Goal: Information Seeking & Learning: Learn about a topic

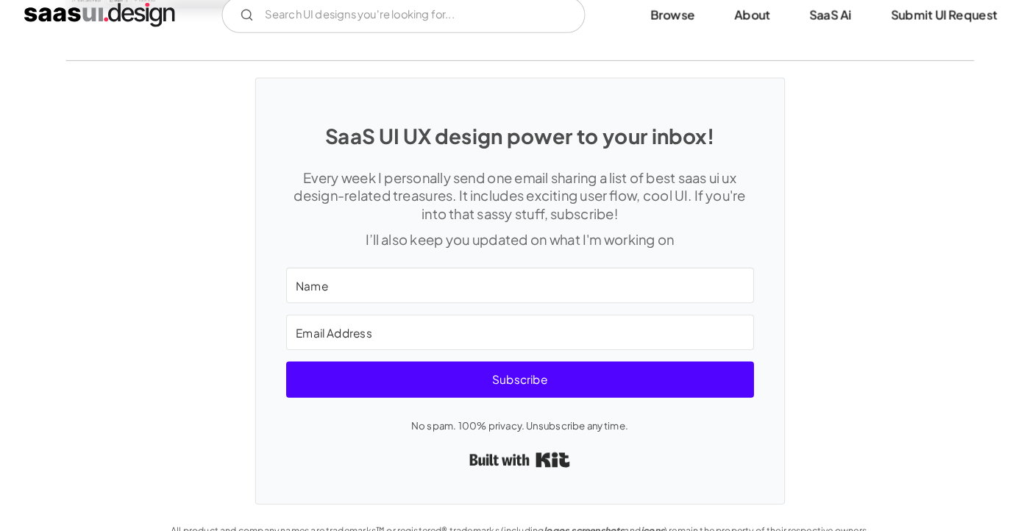
scroll to position [3665, 0]
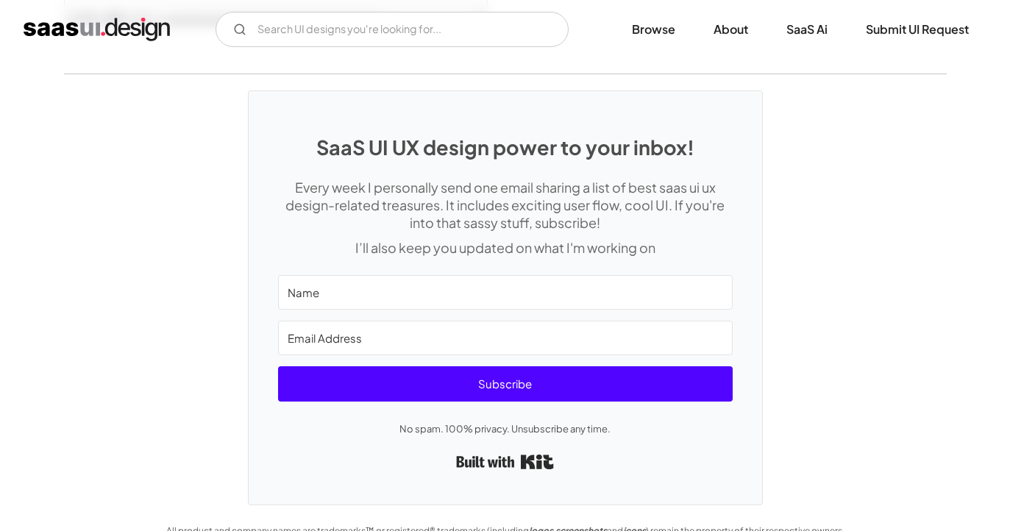
click at [293, 288] on input "Name" at bounding box center [505, 292] width 455 height 35
click at [165, 38] on img "home" at bounding box center [97, 30] width 146 height 24
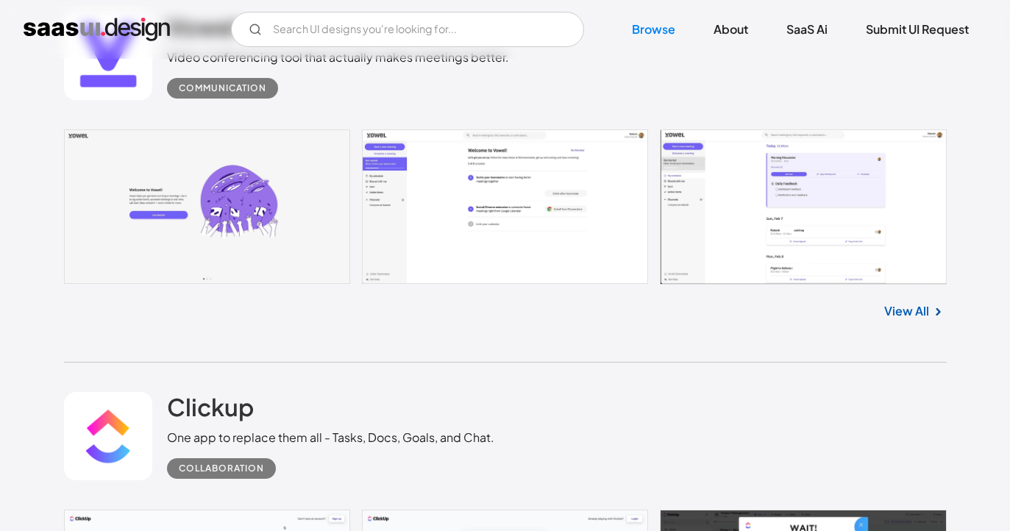
scroll to position [441, 0]
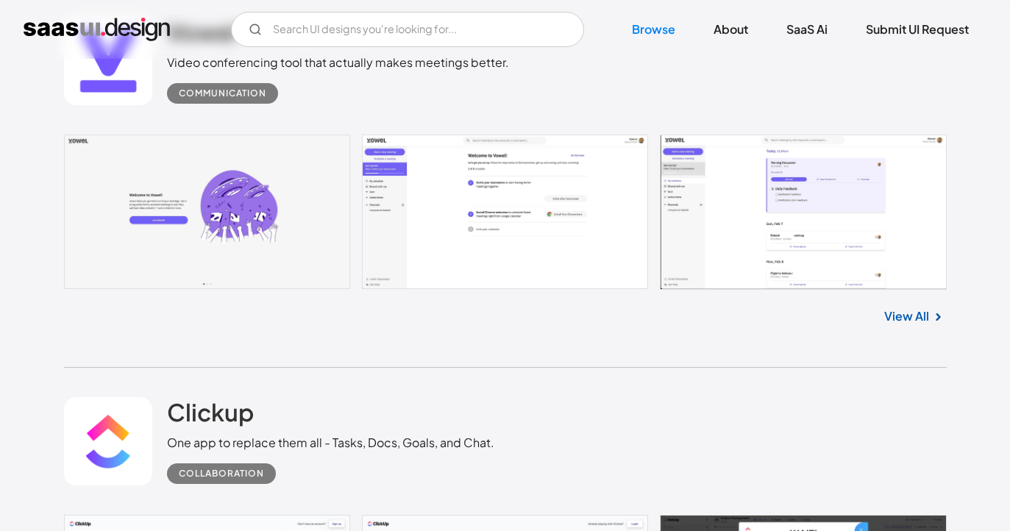
click at [456, 198] on link at bounding box center [505, 212] width 883 height 155
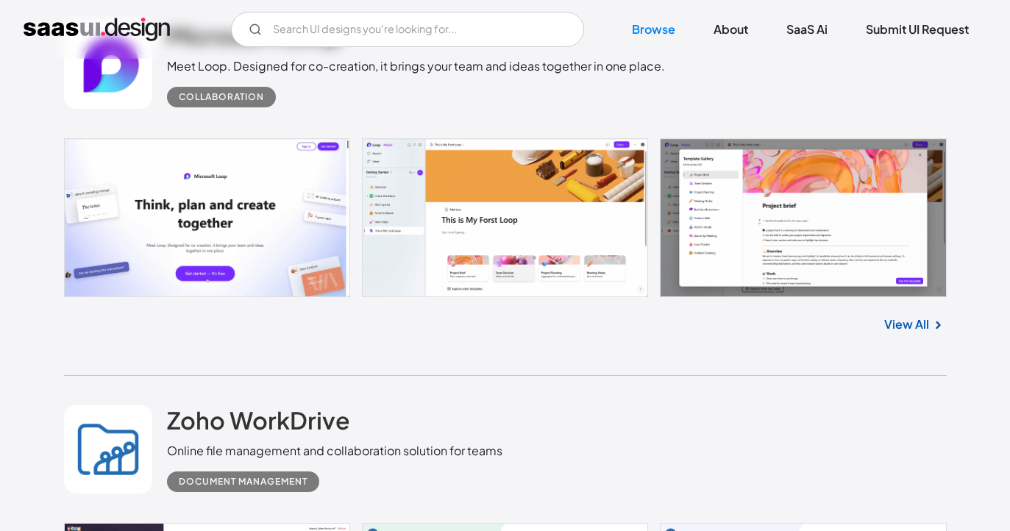
scroll to position [1955, 0]
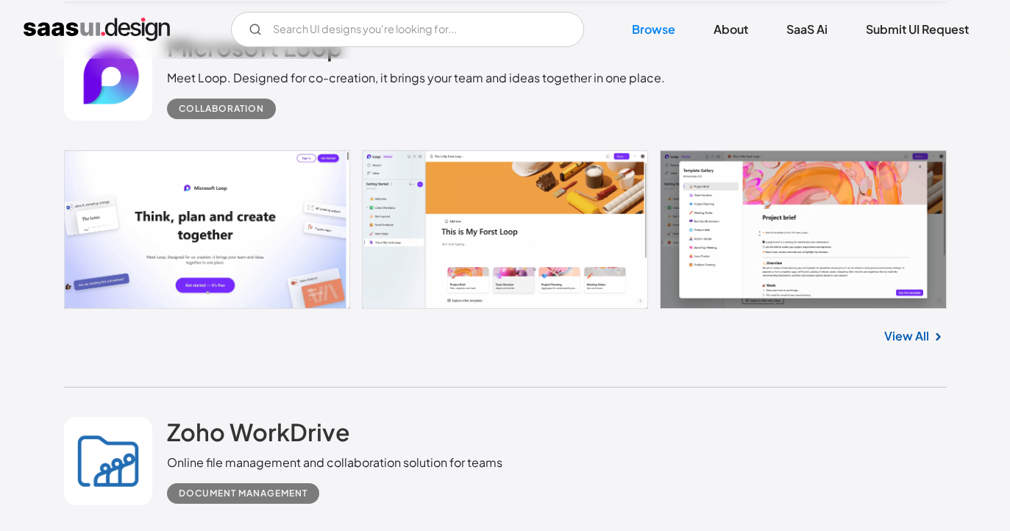
click at [485, 308] on link at bounding box center [505, 229] width 883 height 159
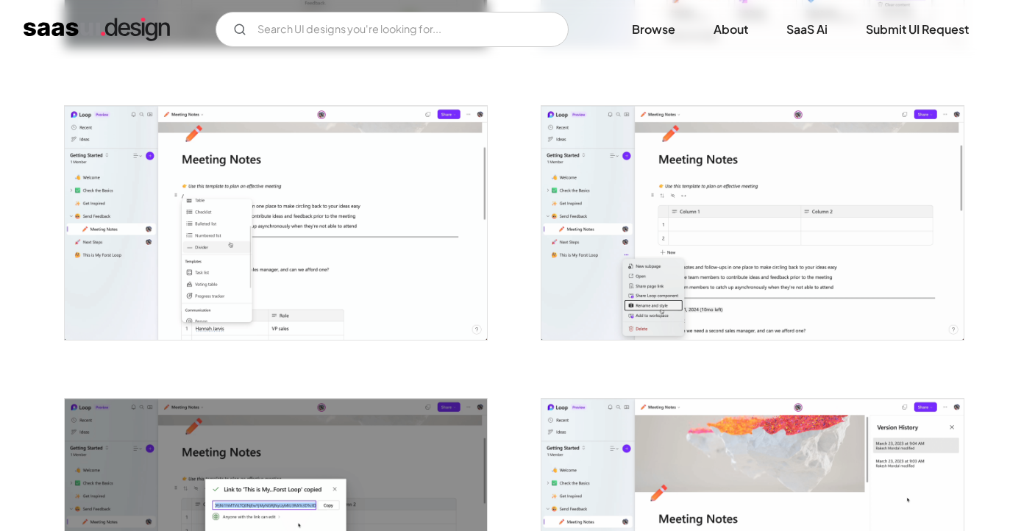
scroll to position [2795, 0]
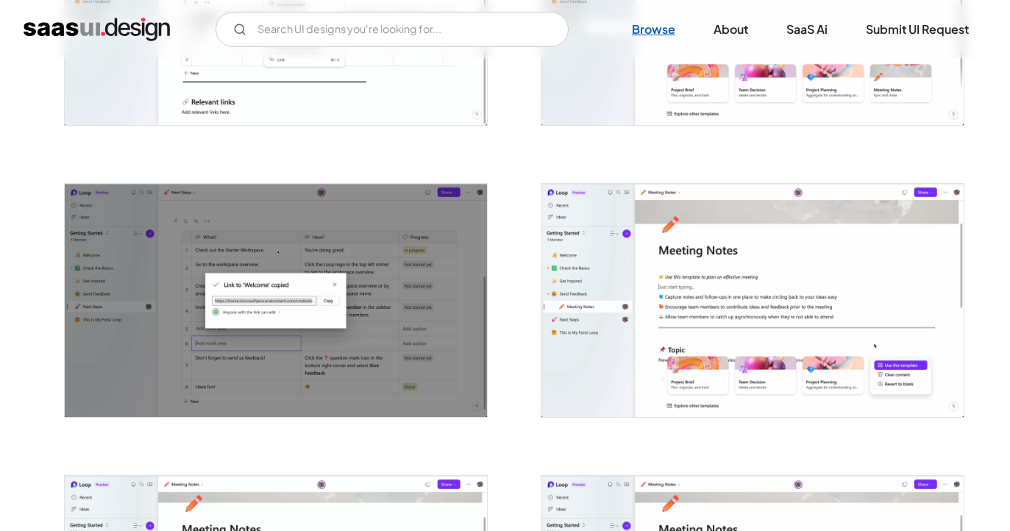
click at [668, 28] on link "Browse" at bounding box center [653, 29] width 79 height 32
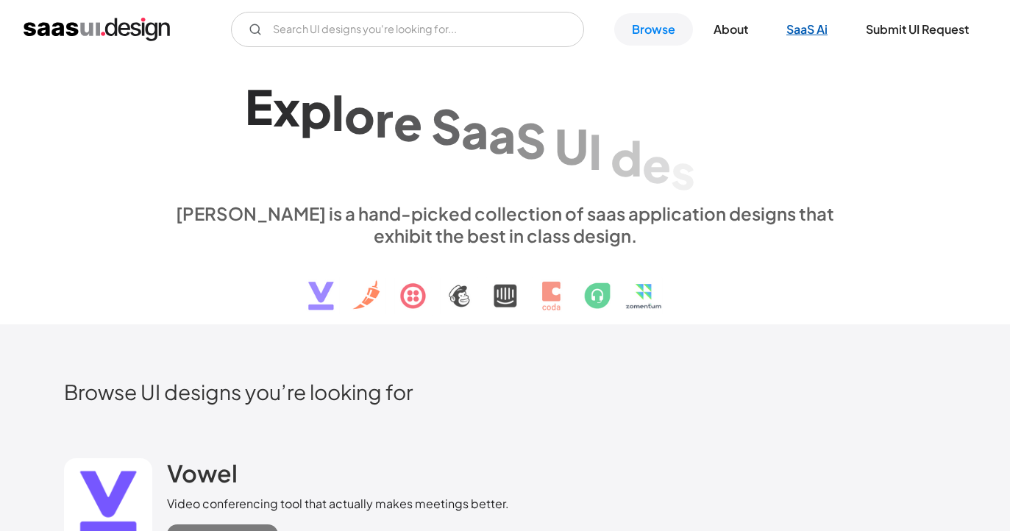
click at [818, 28] on link "SaaS Ai" at bounding box center [807, 29] width 76 height 32
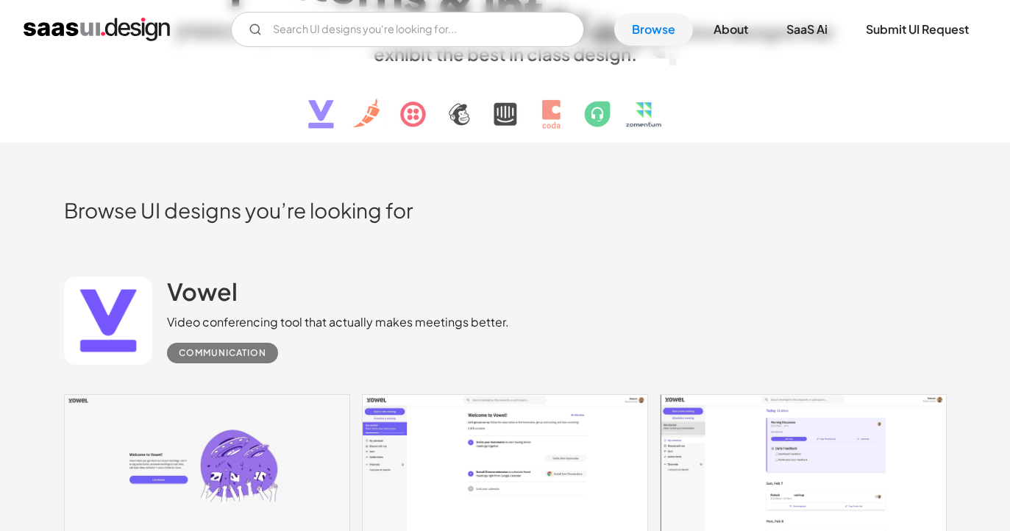
scroll to position [401, 0]
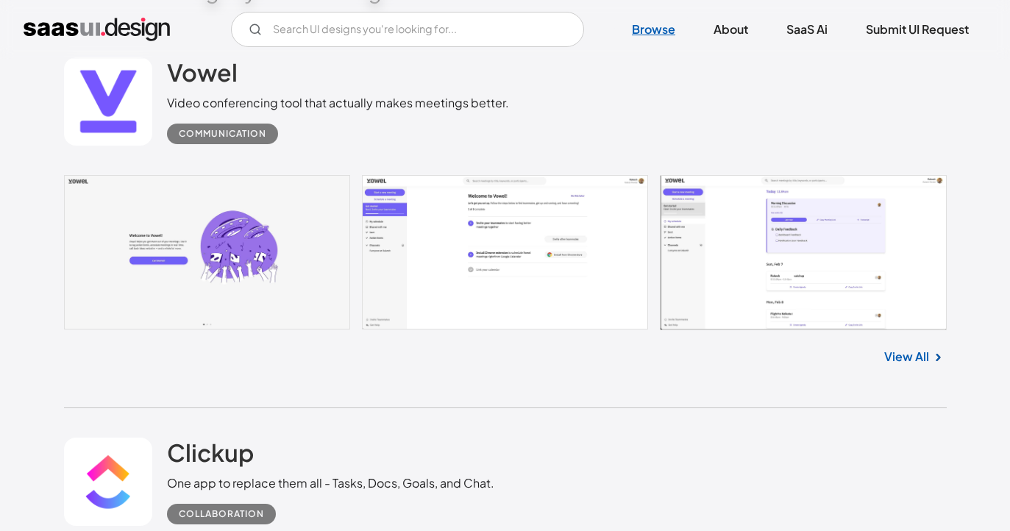
click at [663, 24] on link "Browse" at bounding box center [653, 29] width 79 height 32
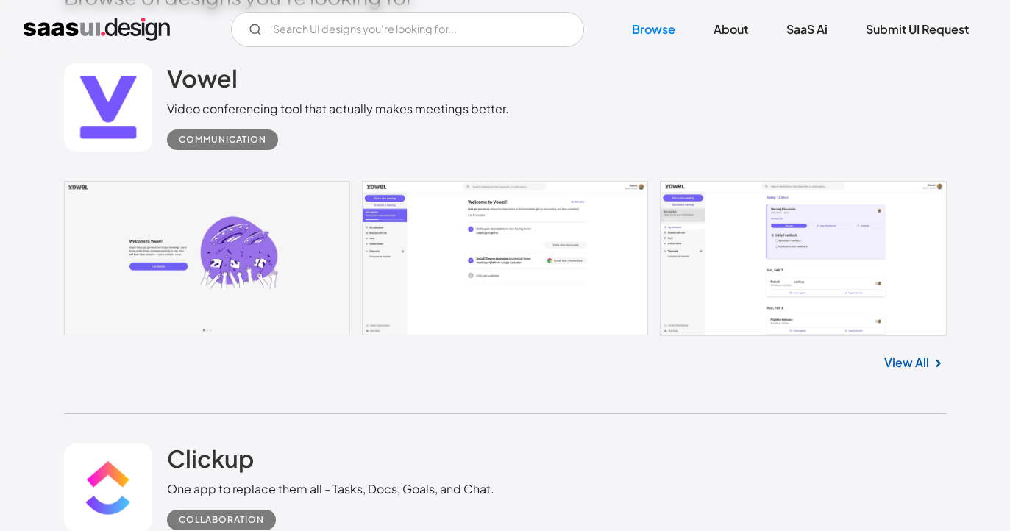
scroll to position [393, 0]
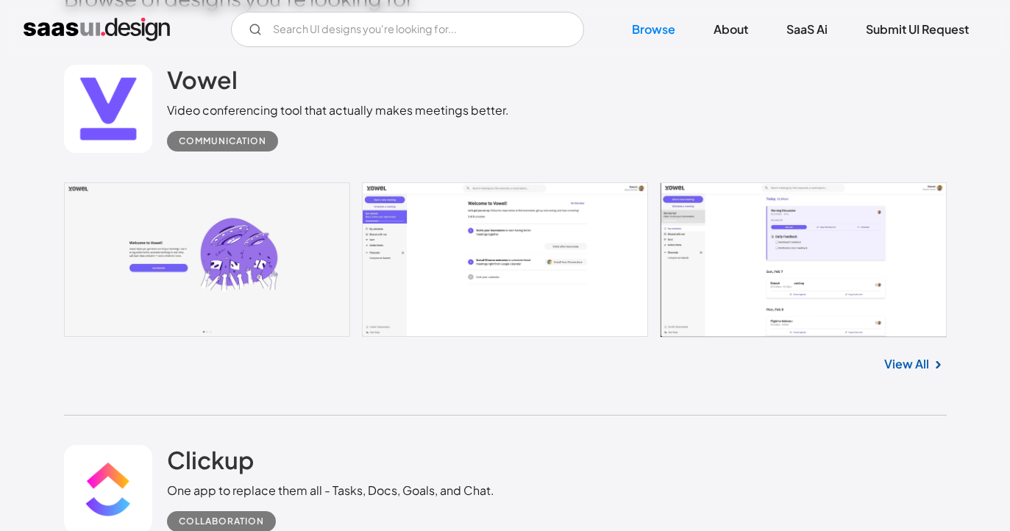
click at [919, 370] on link "View All" at bounding box center [906, 364] width 45 height 18
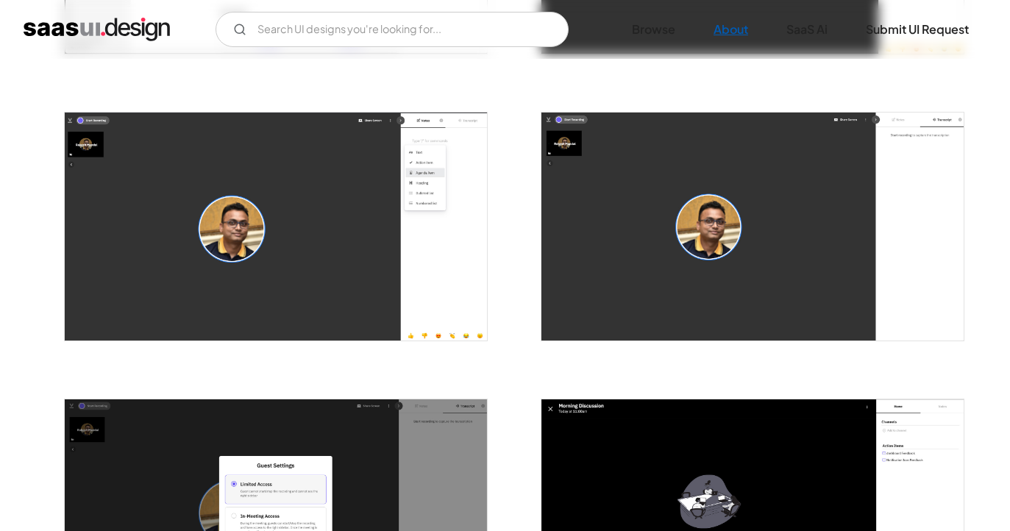
scroll to position [499, 0]
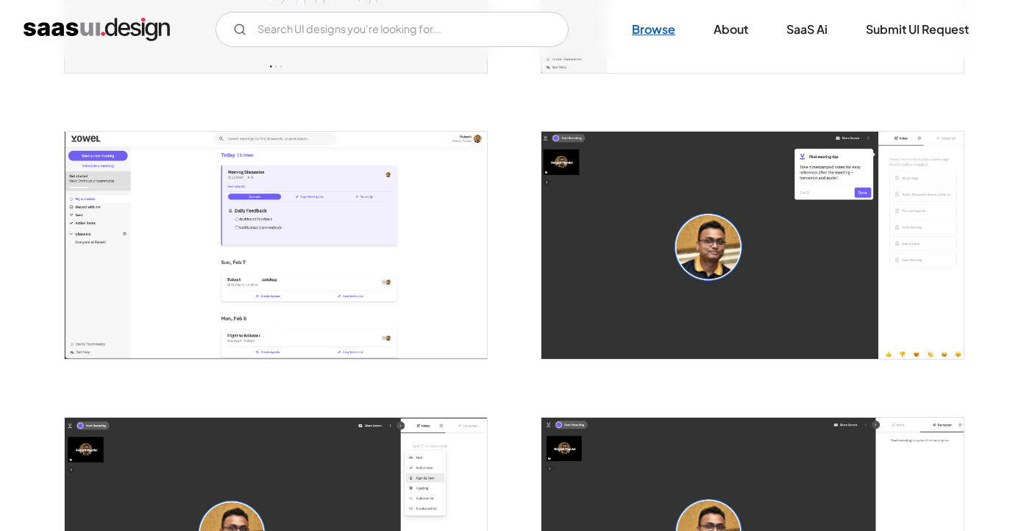
click at [669, 19] on link "Browse" at bounding box center [653, 29] width 79 height 32
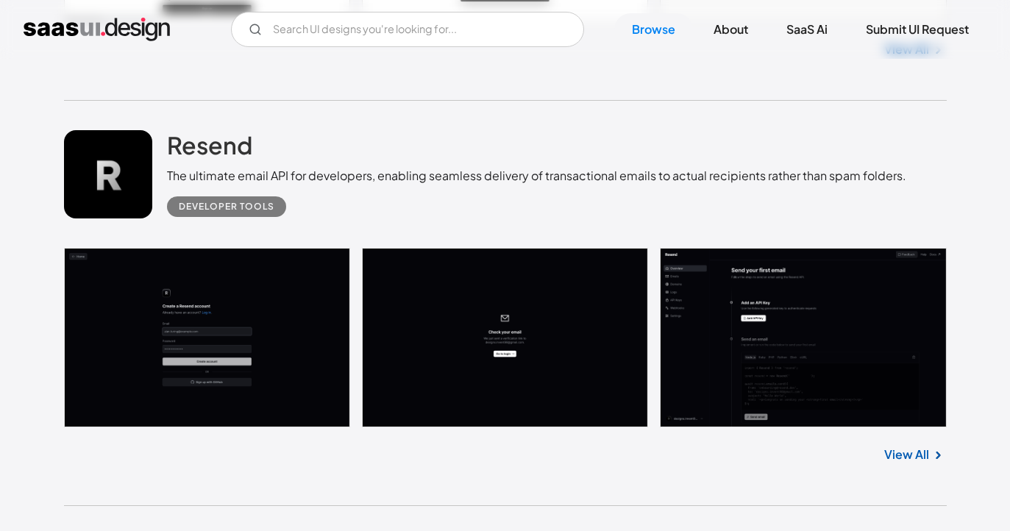
scroll to position [5384, 0]
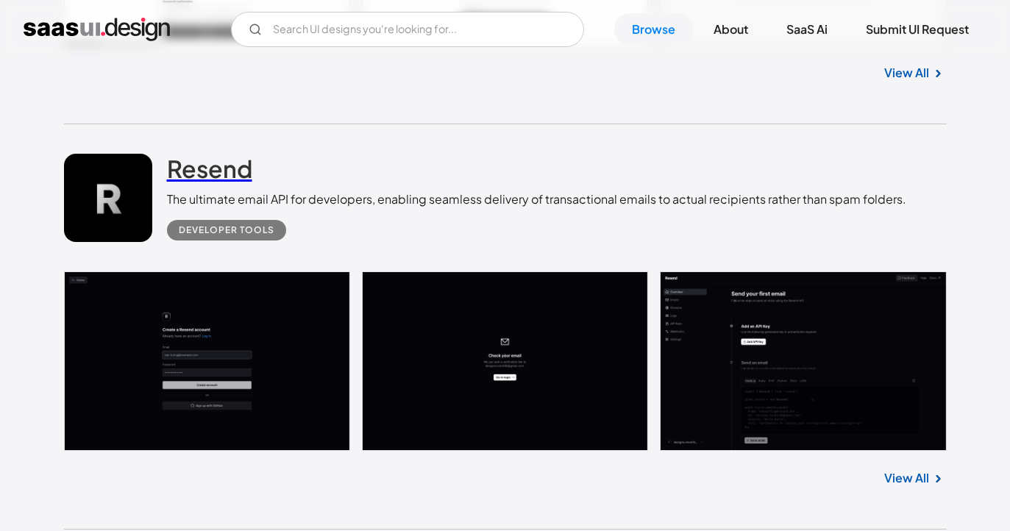
click at [193, 178] on h2 "Resend" at bounding box center [209, 168] width 85 height 29
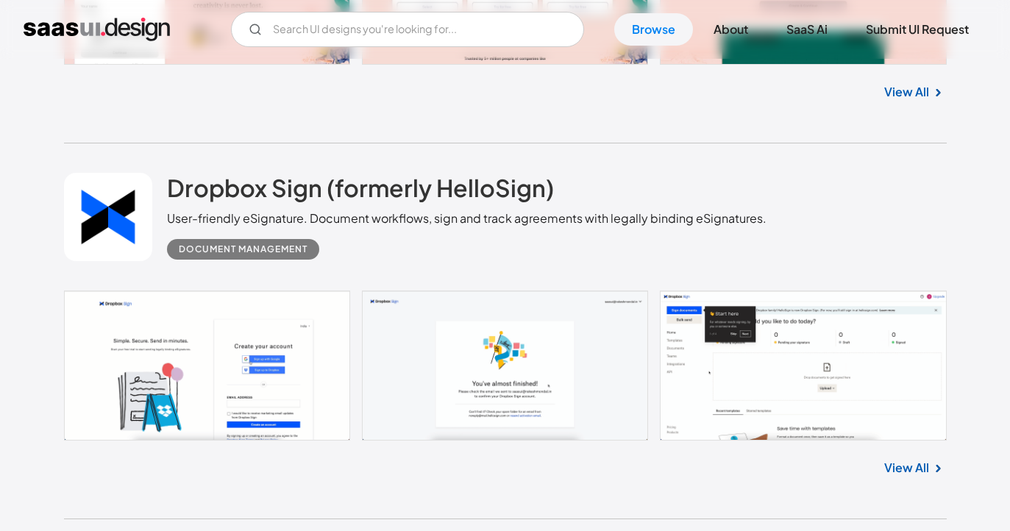
scroll to position [7702, 0]
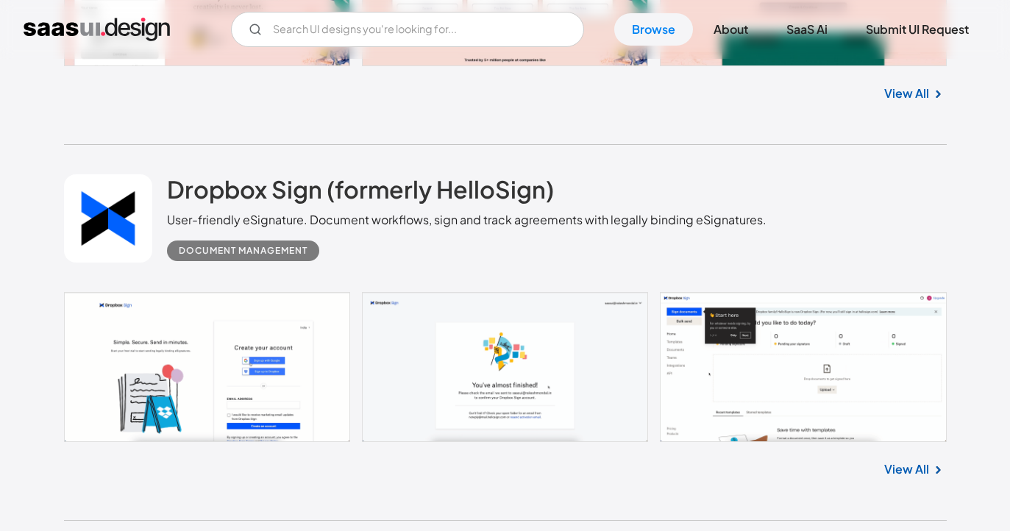
click at [792, 399] on link at bounding box center [505, 367] width 883 height 150
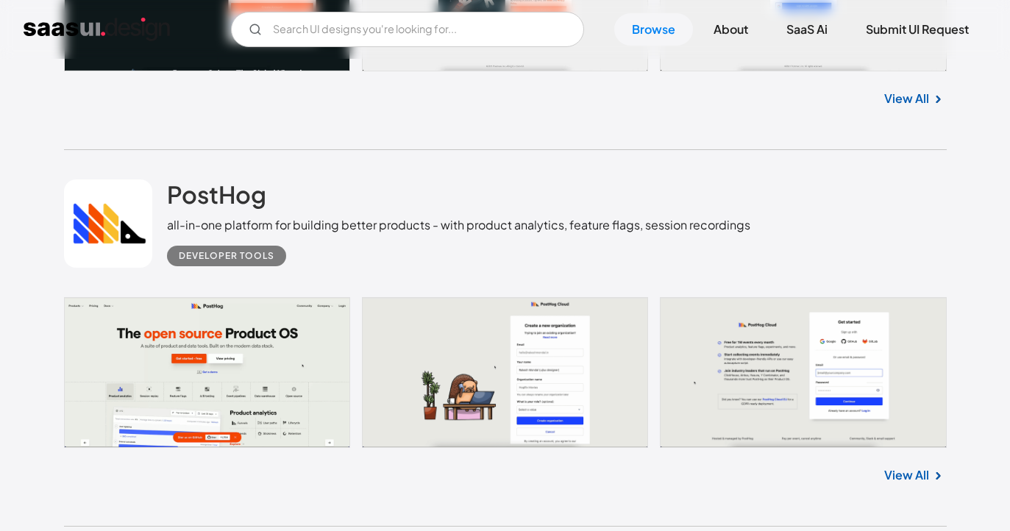
scroll to position [10890, 0]
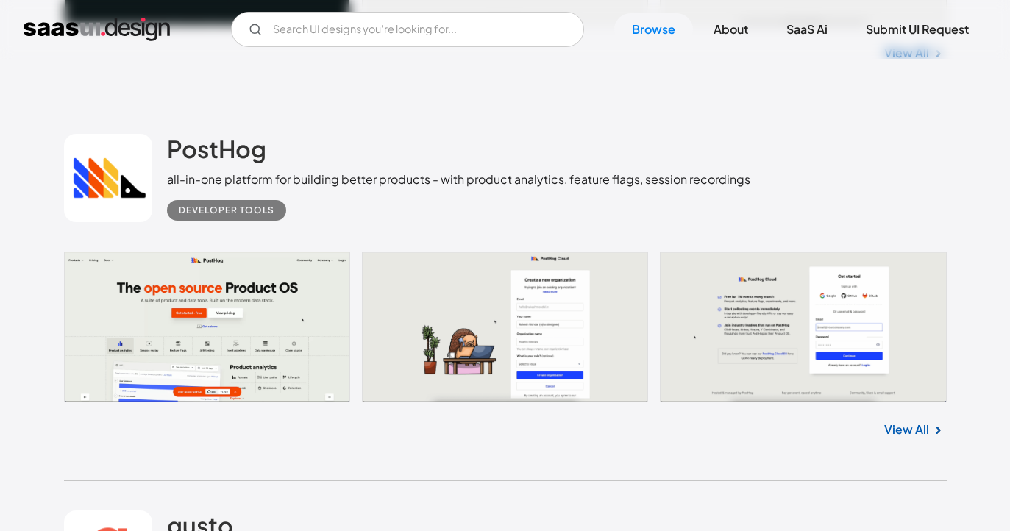
click at [315, 367] on link at bounding box center [505, 327] width 883 height 151
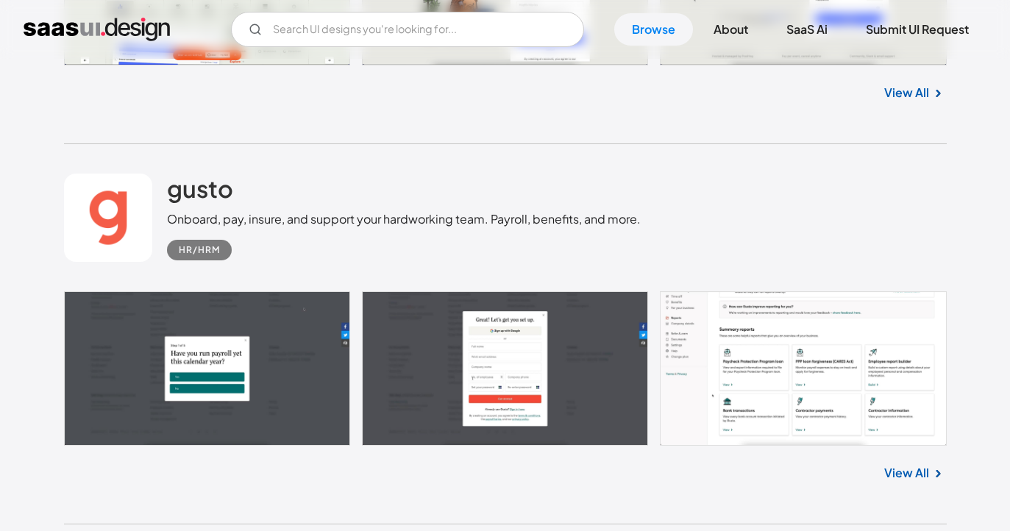
scroll to position [11287, 0]
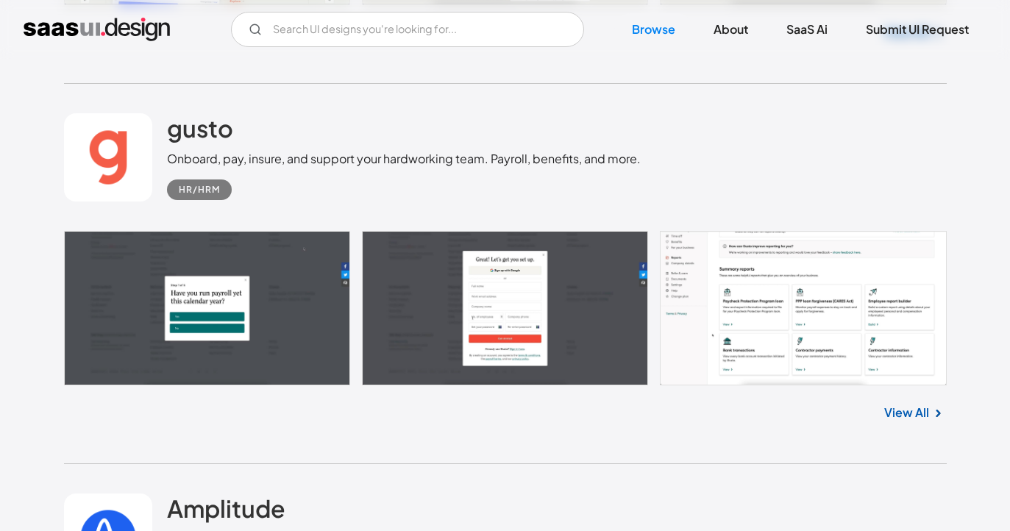
click at [223, 410] on div "View All" at bounding box center [505, 409] width 883 height 49
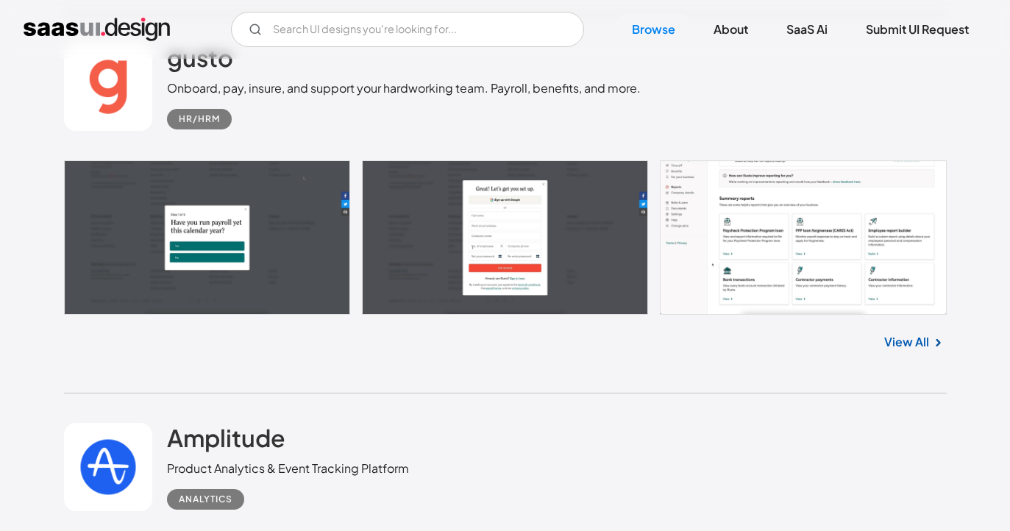
scroll to position [11359, 0]
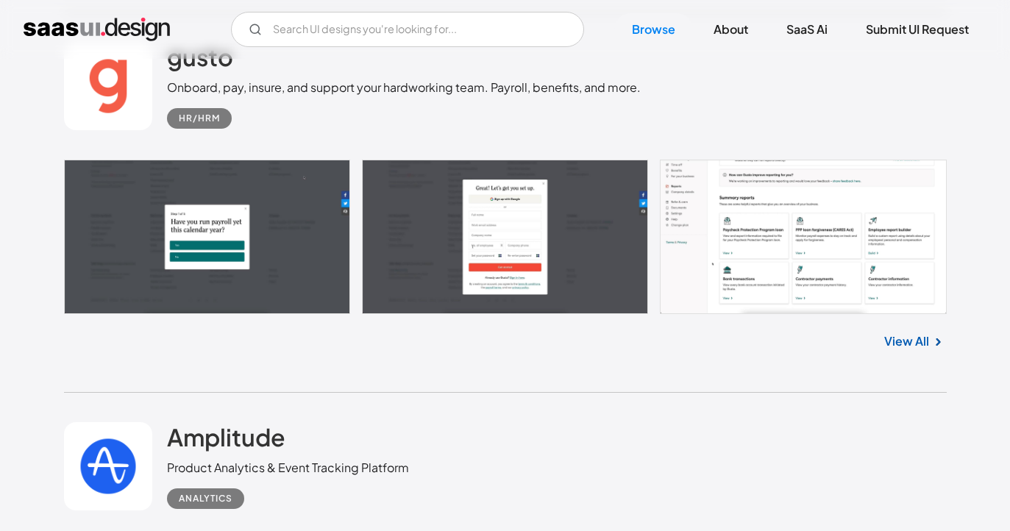
click at [671, 218] on link at bounding box center [505, 237] width 883 height 154
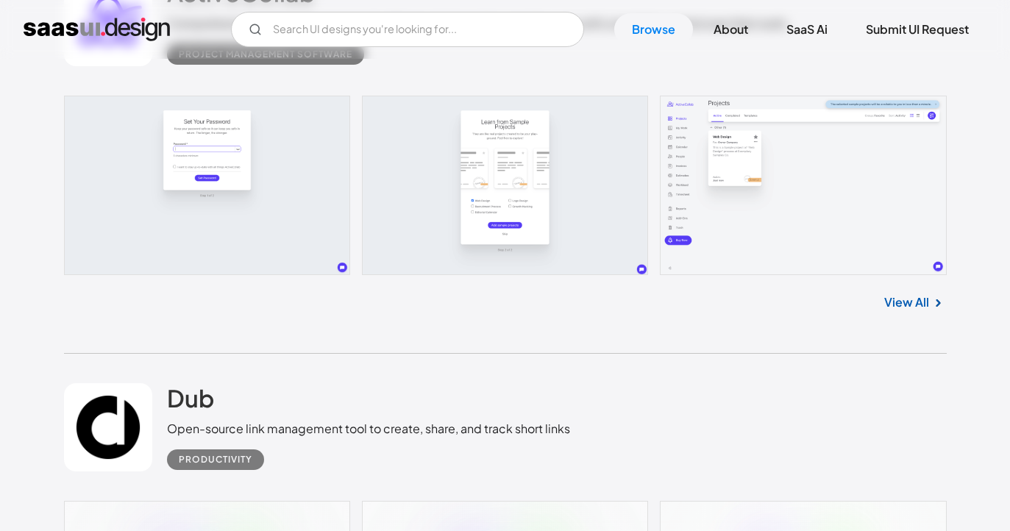
scroll to position [12915, 0]
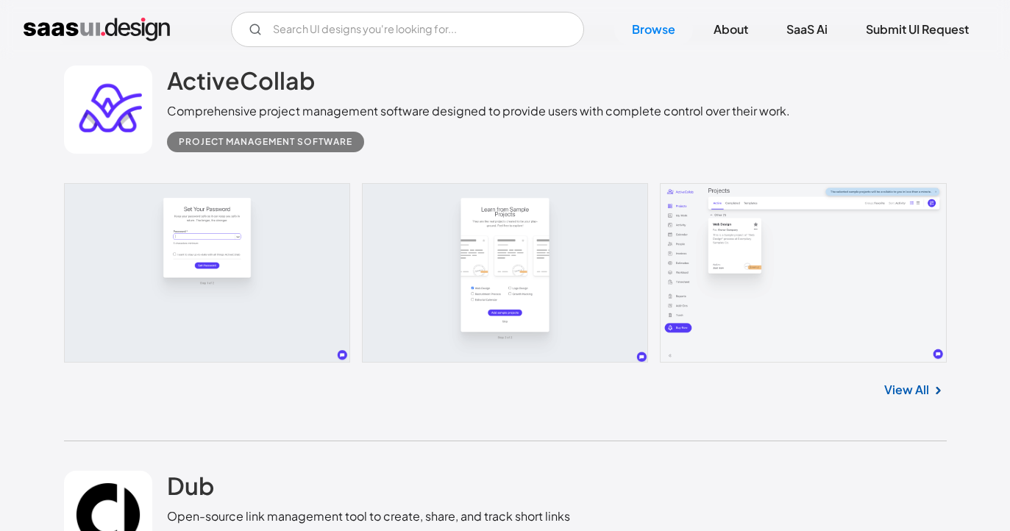
click at [908, 399] on link "View All" at bounding box center [906, 390] width 45 height 18
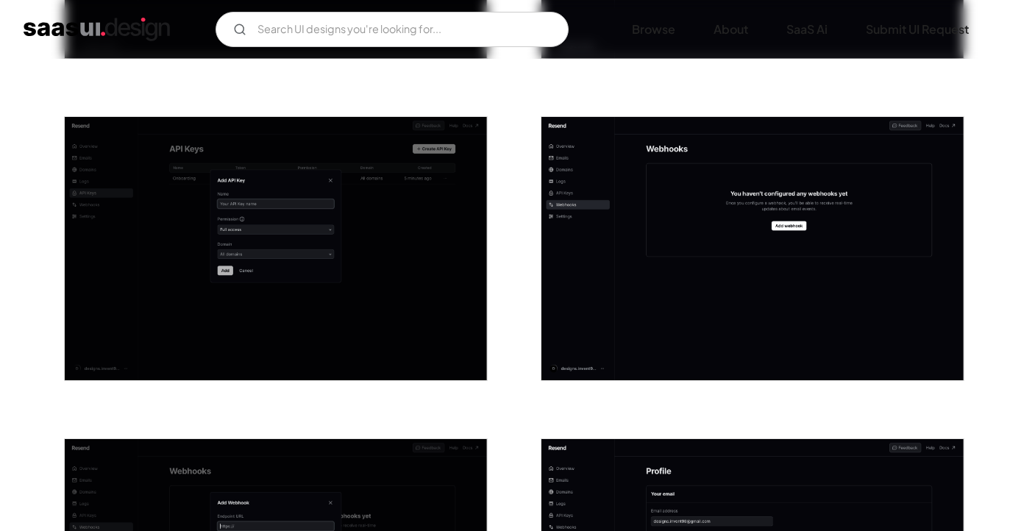
scroll to position [986, 0]
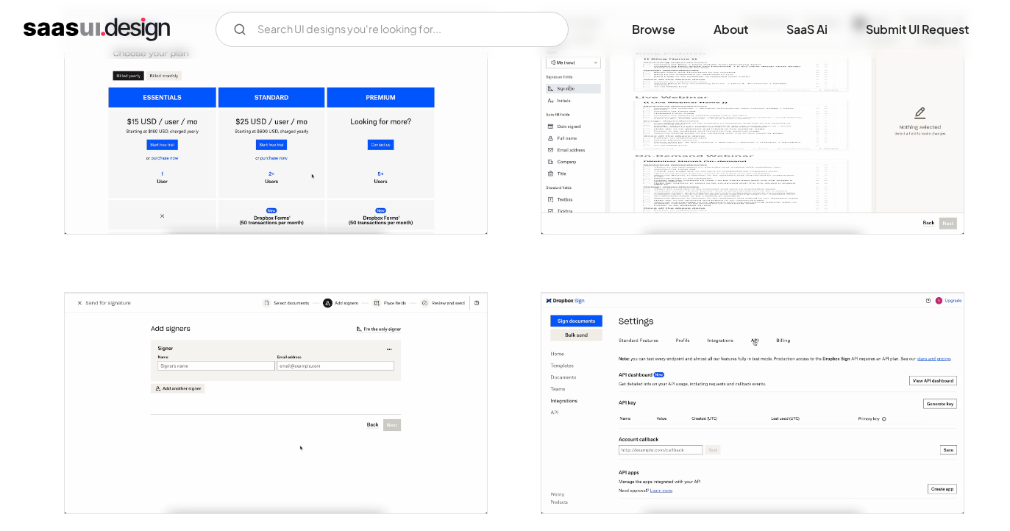
scroll to position [1288, 0]
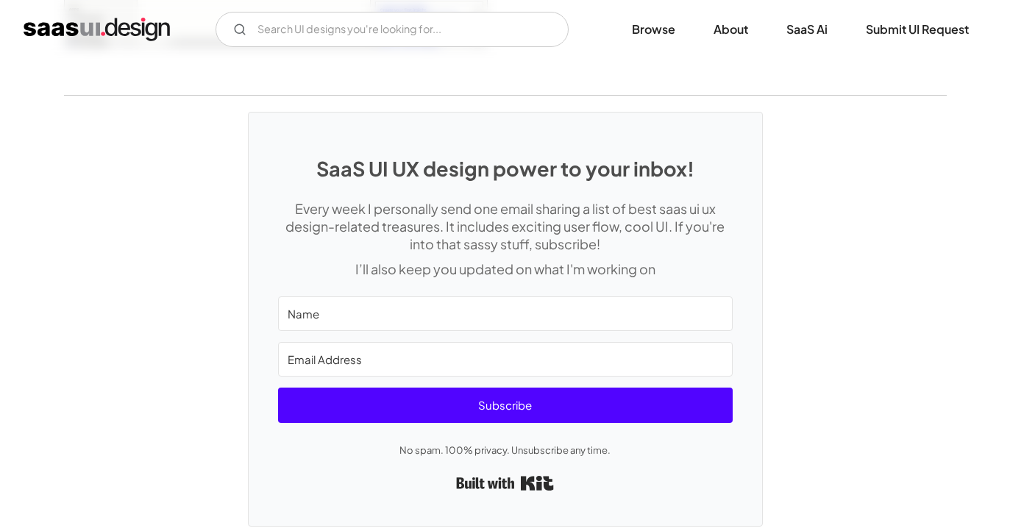
scroll to position [3931, 0]
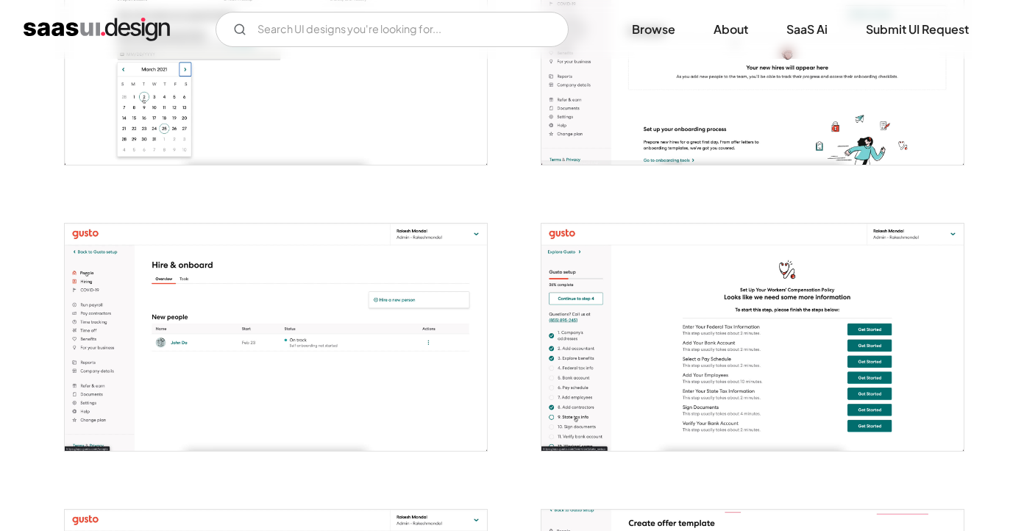
scroll to position [2879, 0]
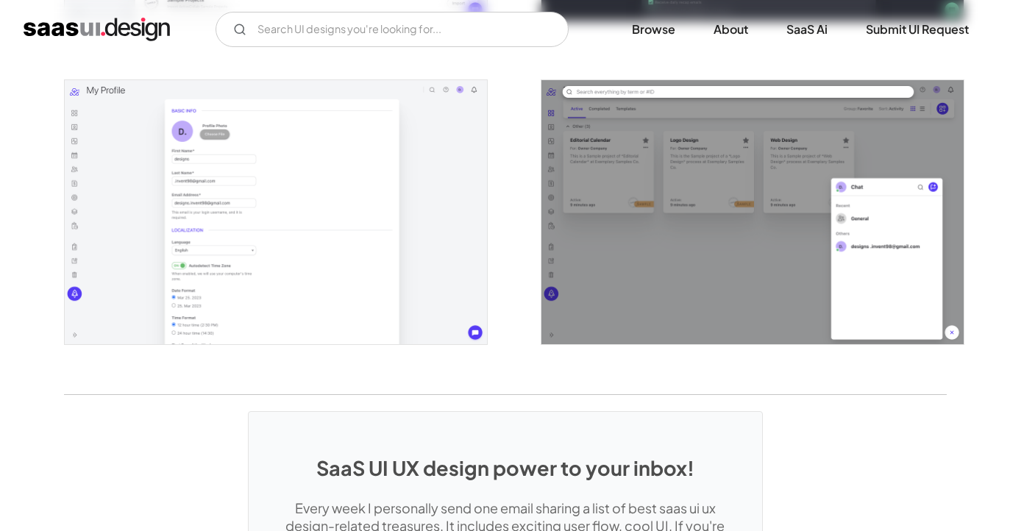
scroll to position [3164, 0]
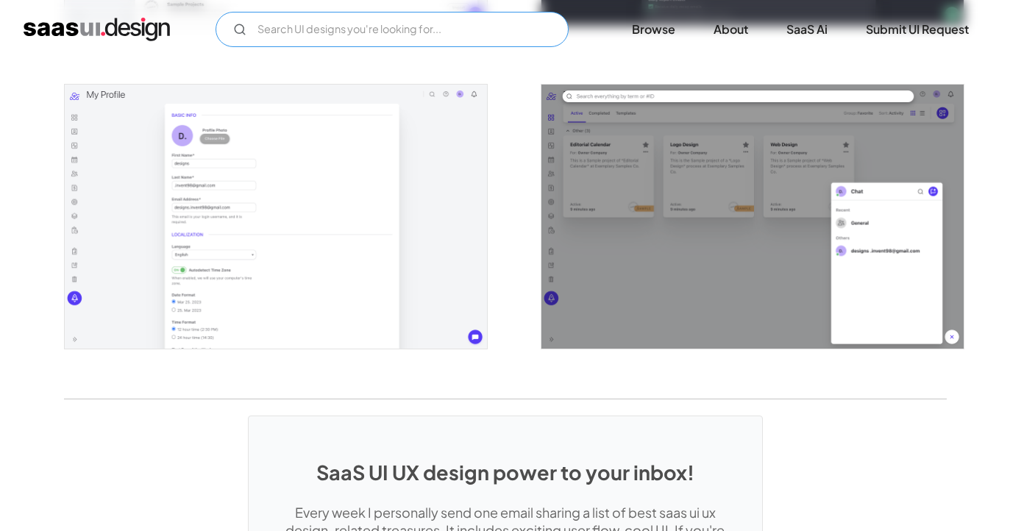
click at [465, 33] on input "Email Form" at bounding box center [391, 29] width 353 height 35
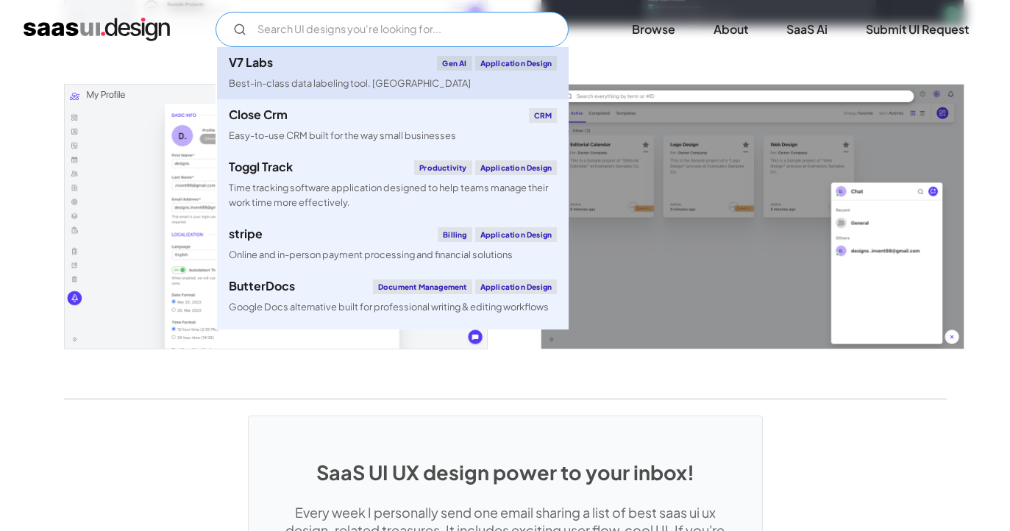
click at [365, 67] on div "V7 Labs Gen AI Application Design" at bounding box center [393, 63] width 328 height 15
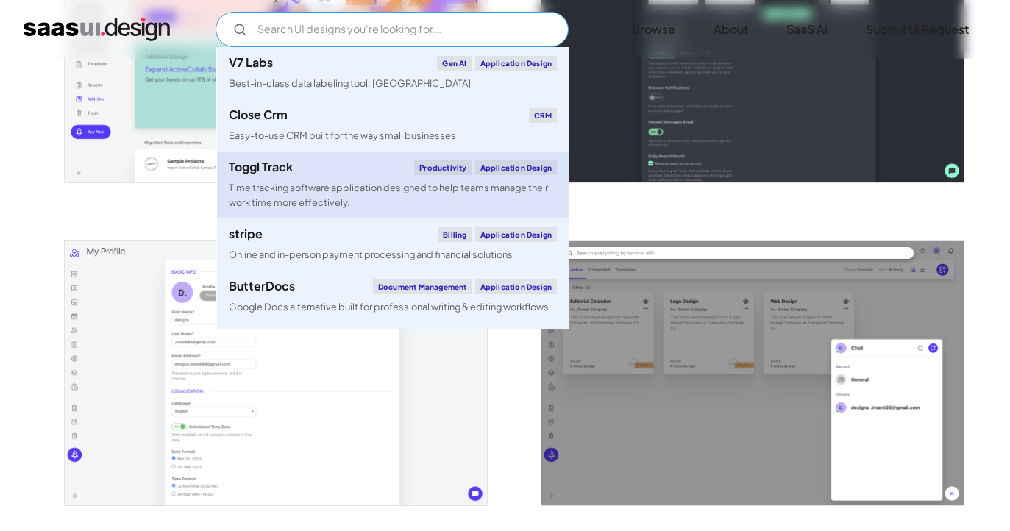
scroll to position [3001, 0]
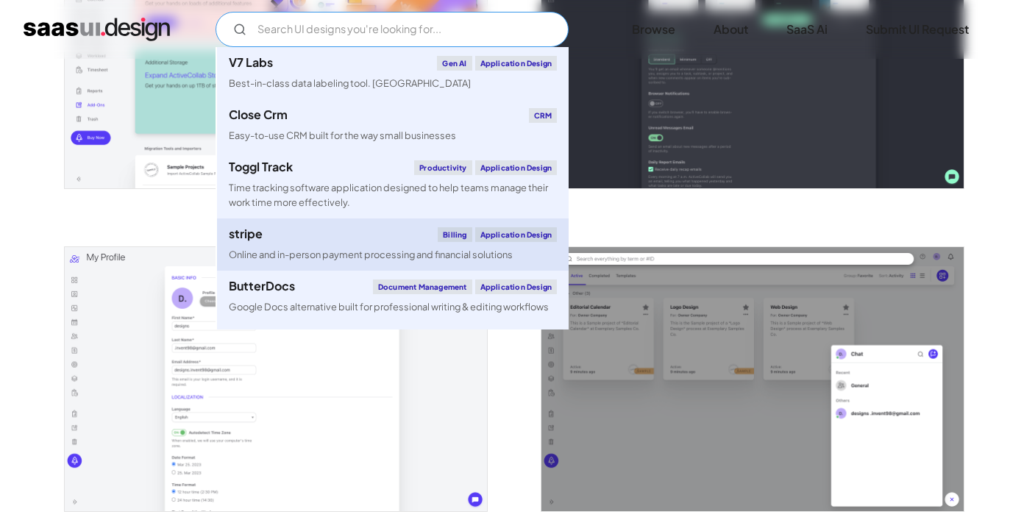
click at [256, 235] on div "stripe" at bounding box center [246, 234] width 34 height 12
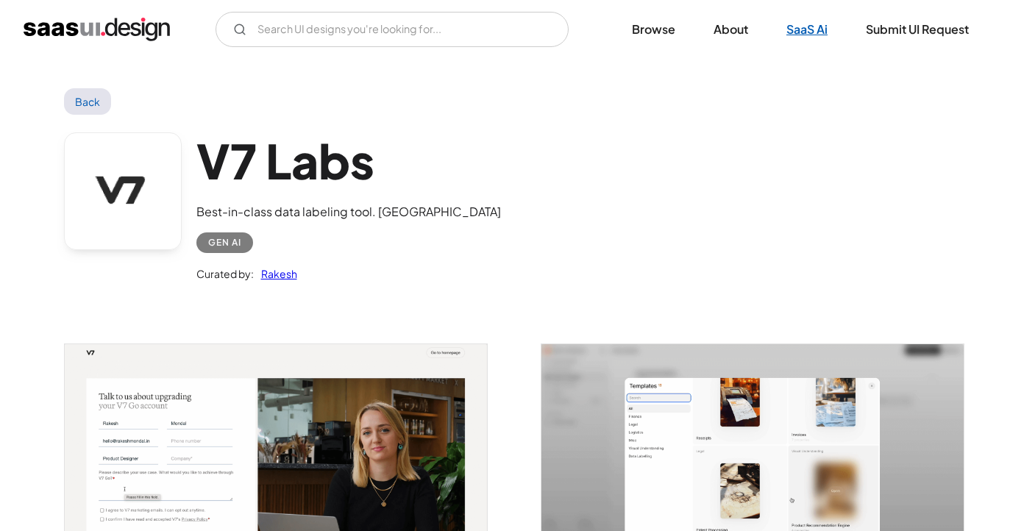
click at [804, 32] on link "SaaS Ai" at bounding box center [807, 29] width 76 height 32
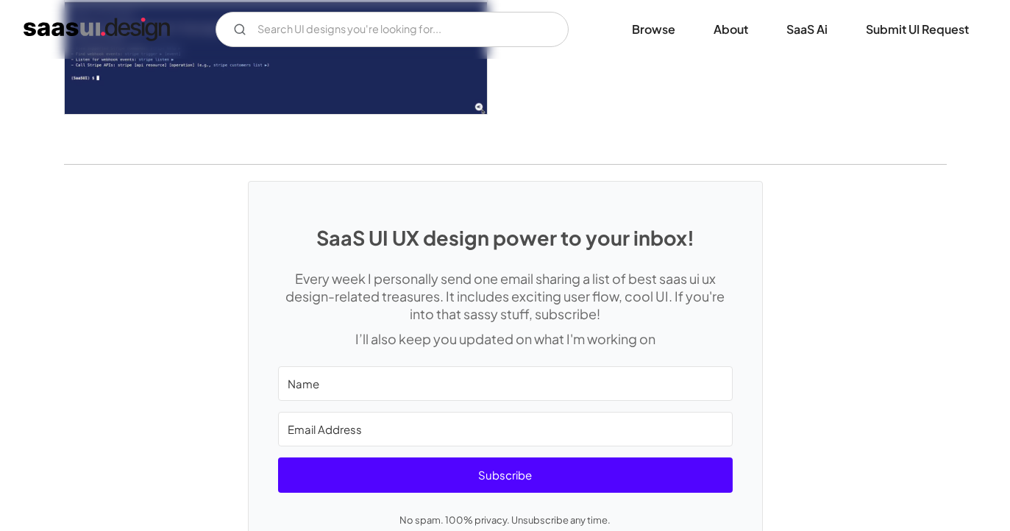
scroll to position [4342, 0]
